Goal: Task Accomplishment & Management: Manage account settings

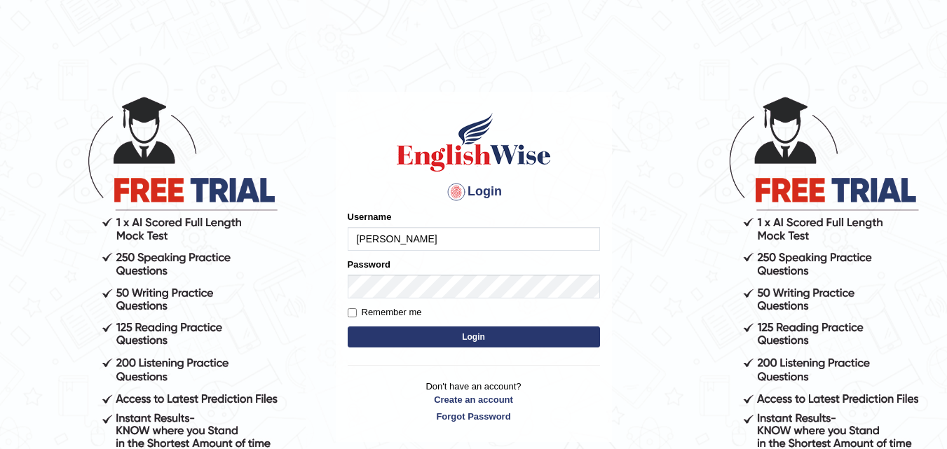
type input "kapoorankit95"
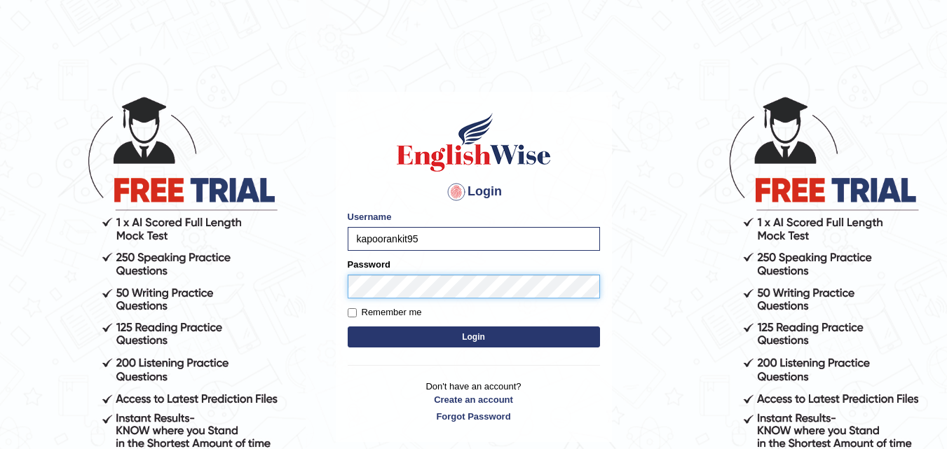
click at [348, 327] on button "Login" at bounding box center [474, 337] width 252 height 21
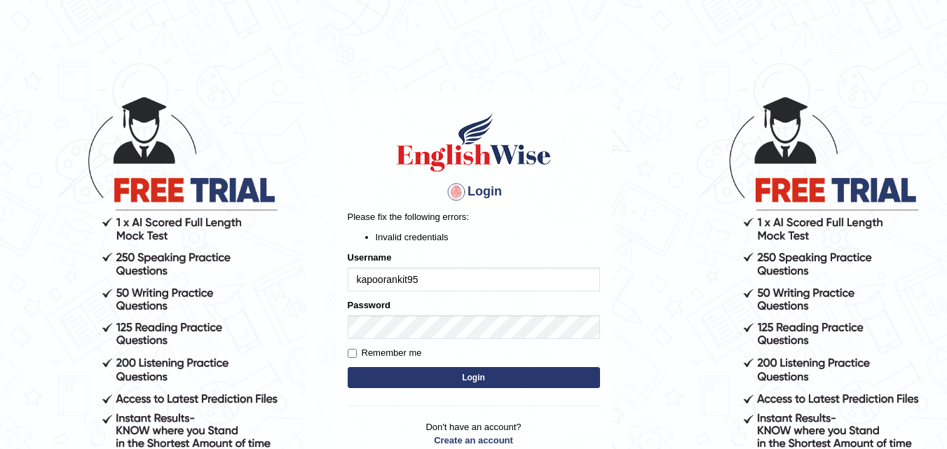
click at [443, 374] on button "Login" at bounding box center [474, 377] width 252 height 21
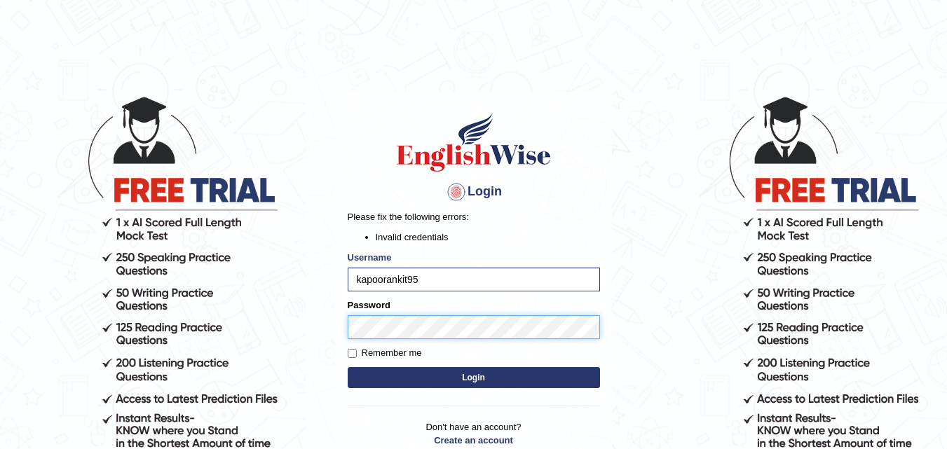
click at [348, 367] on button "Login" at bounding box center [474, 377] width 252 height 21
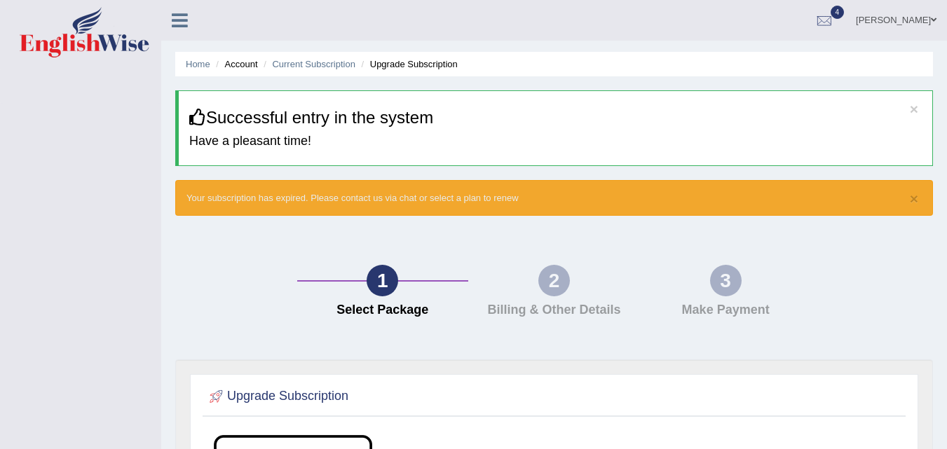
click at [184, 22] on icon at bounding box center [180, 20] width 16 height 18
